Goal: Obtain resource: Download file/media

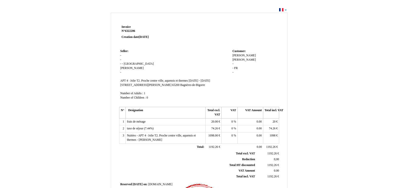
drag, startPoint x: 191, startPoint y: 58, endPoint x: 340, endPoint y: 111, distance: 158.2
click at [340, 111] on div "Invoice Invoice N° 6322206 6322206 Creation date 29 July 2025 Seller: Seller: -…" at bounding box center [200, 153] width 296 height 285
click at [282, 9] on div "Invoice Invoice N° 6322206 6322206 Creation date 29 July 2025 Seller: Seller: -…" at bounding box center [199, 151] width 398 height 291
click at [280, 10] on div "Invoice Invoice N° 6322206 6322206 Creation date 29 July 2025 Seller: Seller: -…" at bounding box center [199, 151] width 398 height 291
click at [285, 10] on div "Invoice Invoice N° 6322206 6322206 Creation date 29 July 2025 Seller: Seller: -…" at bounding box center [199, 151] width 398 height 291
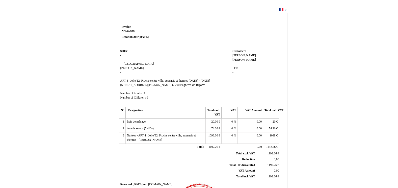
click at [286, 10] on div "Invoice Invoice N° 6322206 6322206 Creation date 29 July 2025 Seller: Seller: -…" at bounding box center [199, 151] width 398 height 291
drag, startPoint x: 314, startPoint y: 34, endPoint x: 184, endPoint y: 36, distance: 130.4
drag, startPoint x: 184, startPoint y: 36, endPoint x: 325, endPoint y: 95, distance: 153.7
click at [325, 95] on div "Invoice Invoice N° 6322206 6322206 Creation date 29 July 2025 Seller: Seller: -…" at bounding box center [200, 153] width 296 height 285
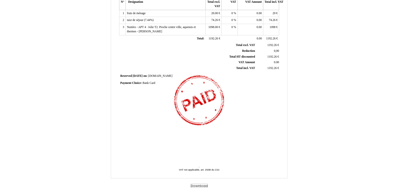
scroll to position [109, 0]
click at [201, 184] on button "Download" at bounding box center [199, 185] width 17 height 5
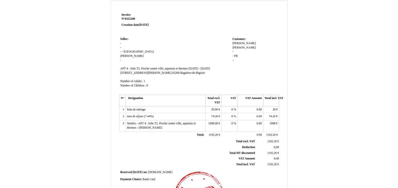
scroll to position [8, 0]
